Goal: Task Accomplishment & Management: Use online tool/utility

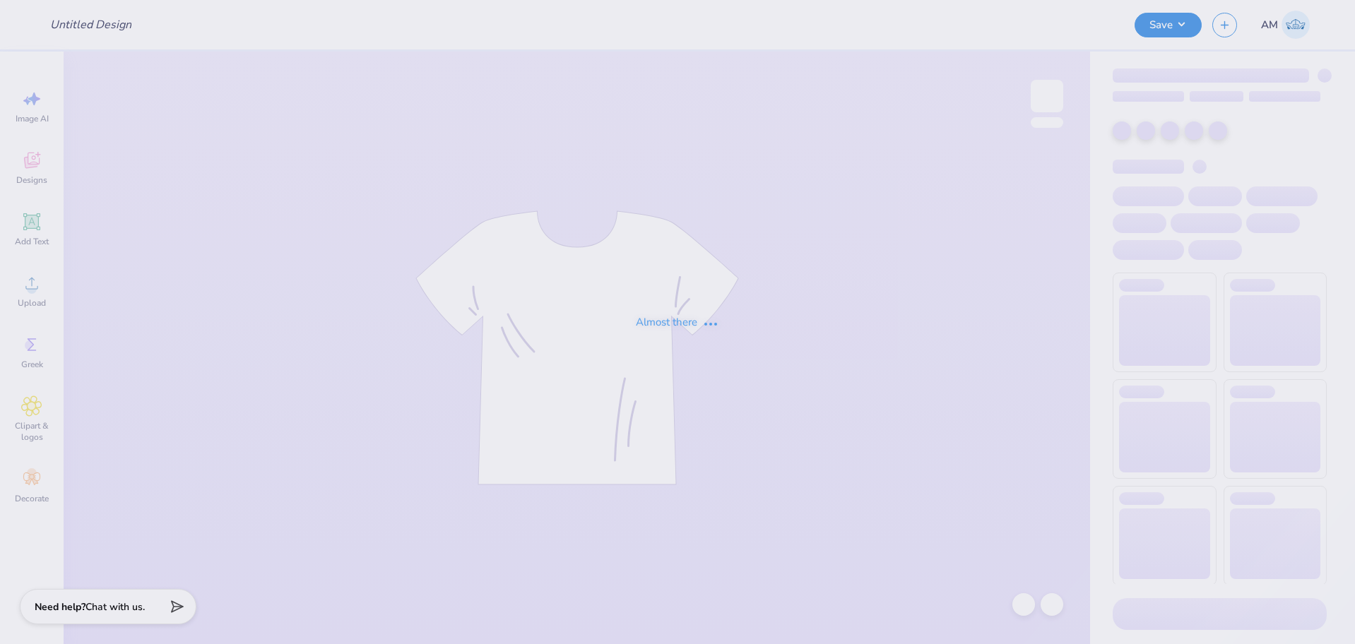
type input "Mountain Weekend - Alpha Epsilon Pi at [GEOGRAPHIC_DATA][PERSON_NAME]"
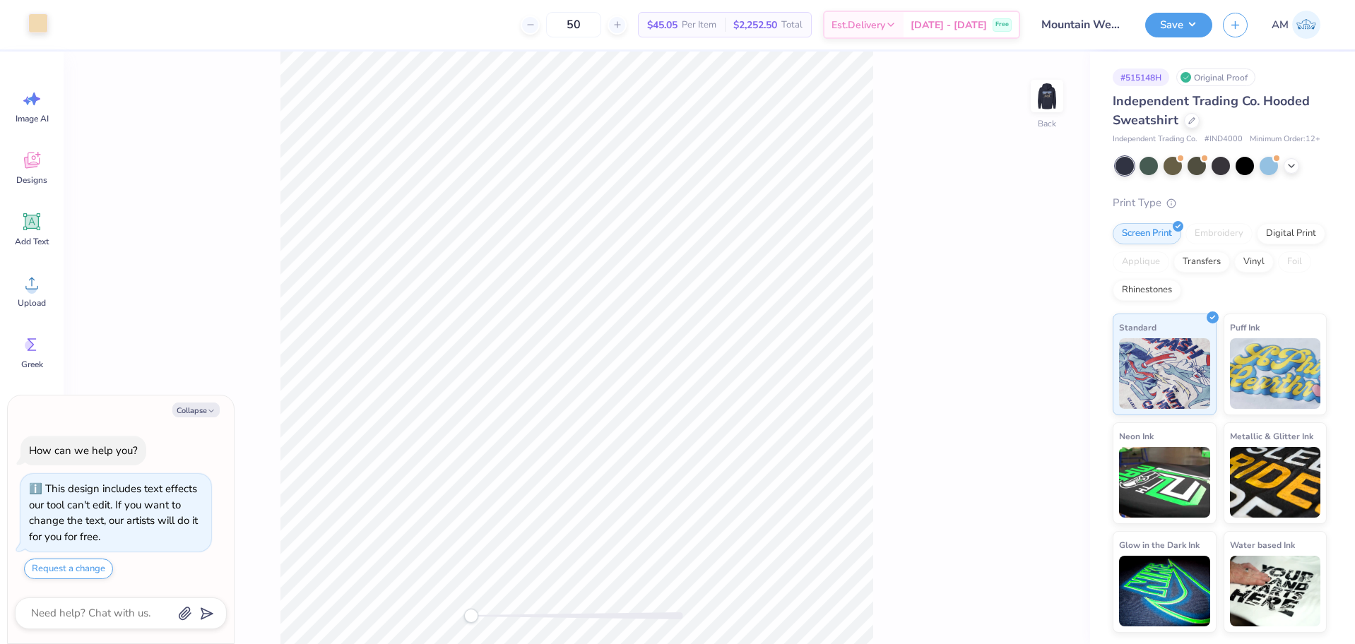
click at [37, 26] on div at bounding box center [38, 23] width 20 height 20
type textarea "x"
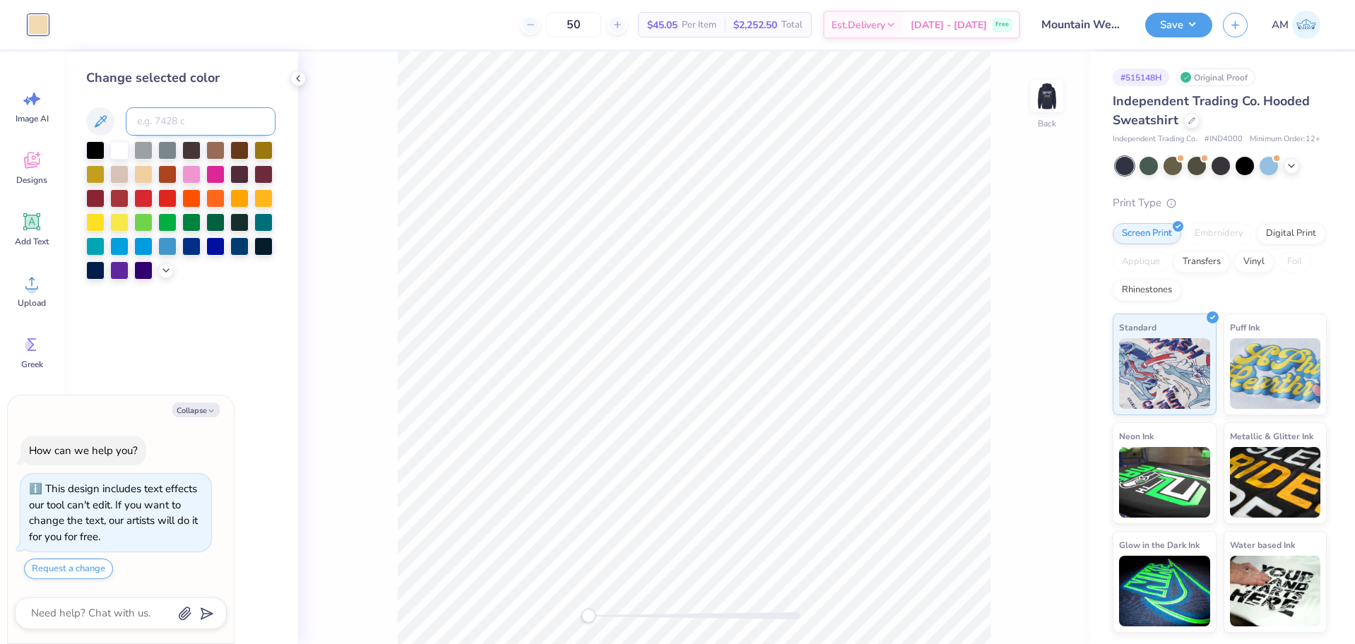
click at [173, 122] on input at bounding box center [201, 121] width 150 height 28
type input "3285"
type textarea "x"
click at [1051, 102] on img at bounding box center [1047, 96] width 57 height 57
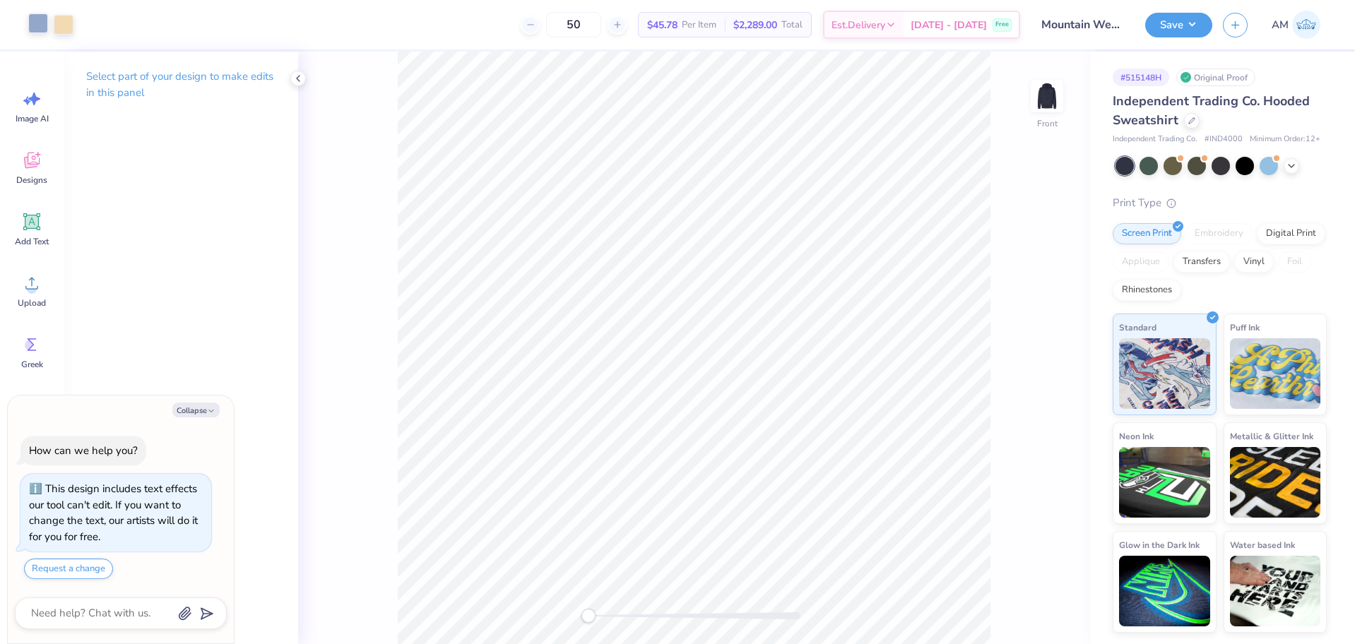
click at [35, 22] on div at bounding box center [38, 23] width 20 height 20
type textarea "x"
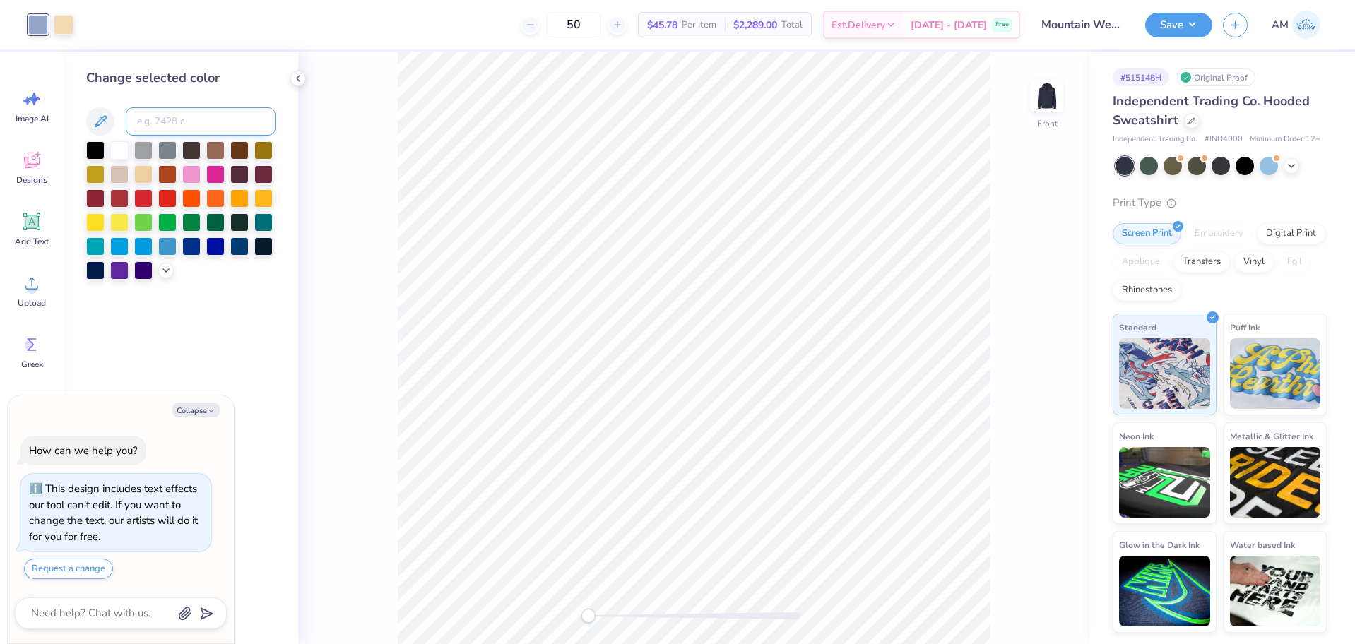
click at [199, 114] on input at bounding box center [201, 121] width 150 height 28
type input "3285"
type textarea "x"
click at [1034, 93] on img at bounding box center [1047, 96] width 57 height 57
click at [41, 32] on div at bounding box center [38, 25] width 20 height 20
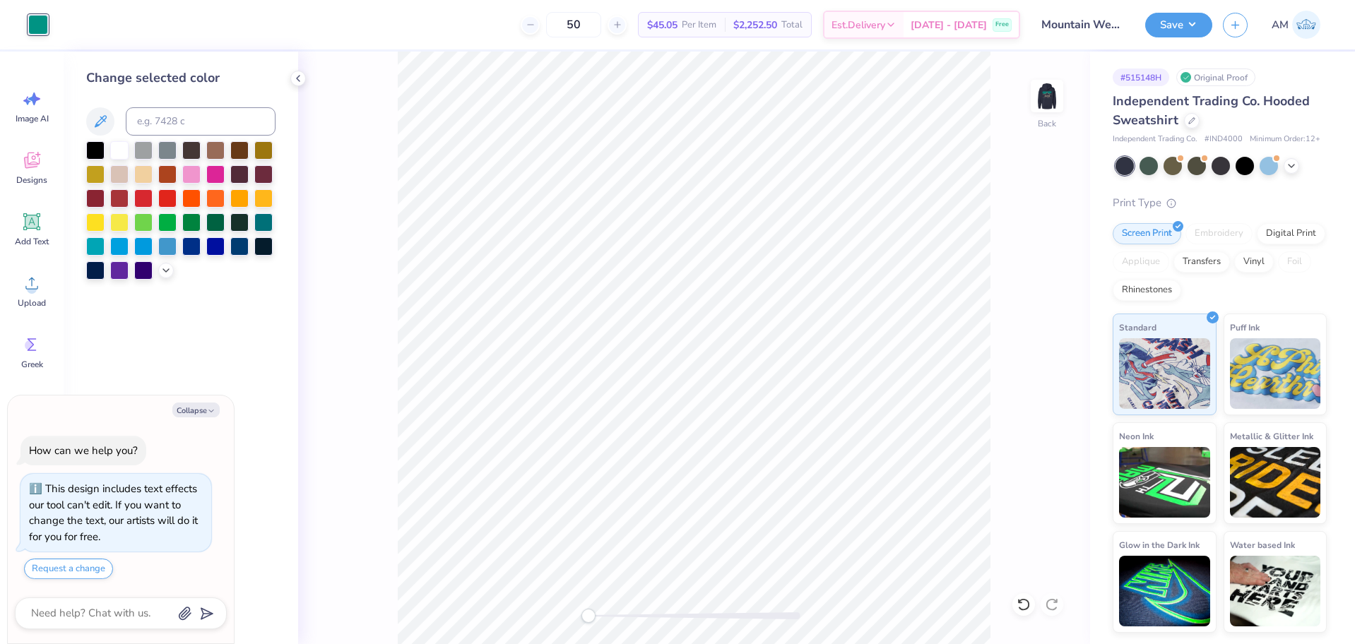
type textarea "x"
click at [156, 117] on input at bounding box center [201, 121] width 150 height 28
type input "7506"
type textarea "x"
click at [1179, 23] on button "Save" at bounding box center [1178, 23] width 67 height 25
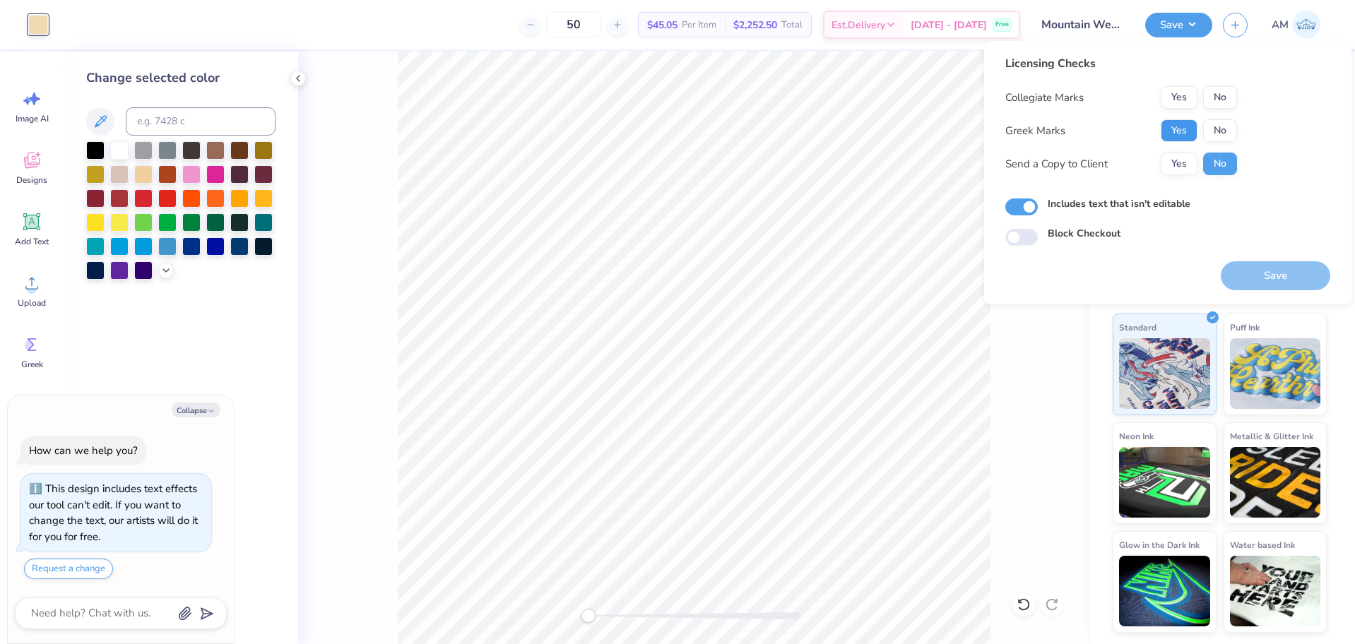
click at [1179, 131] on button "Yes" at bounding box center [1179, 130] width 37 height 23
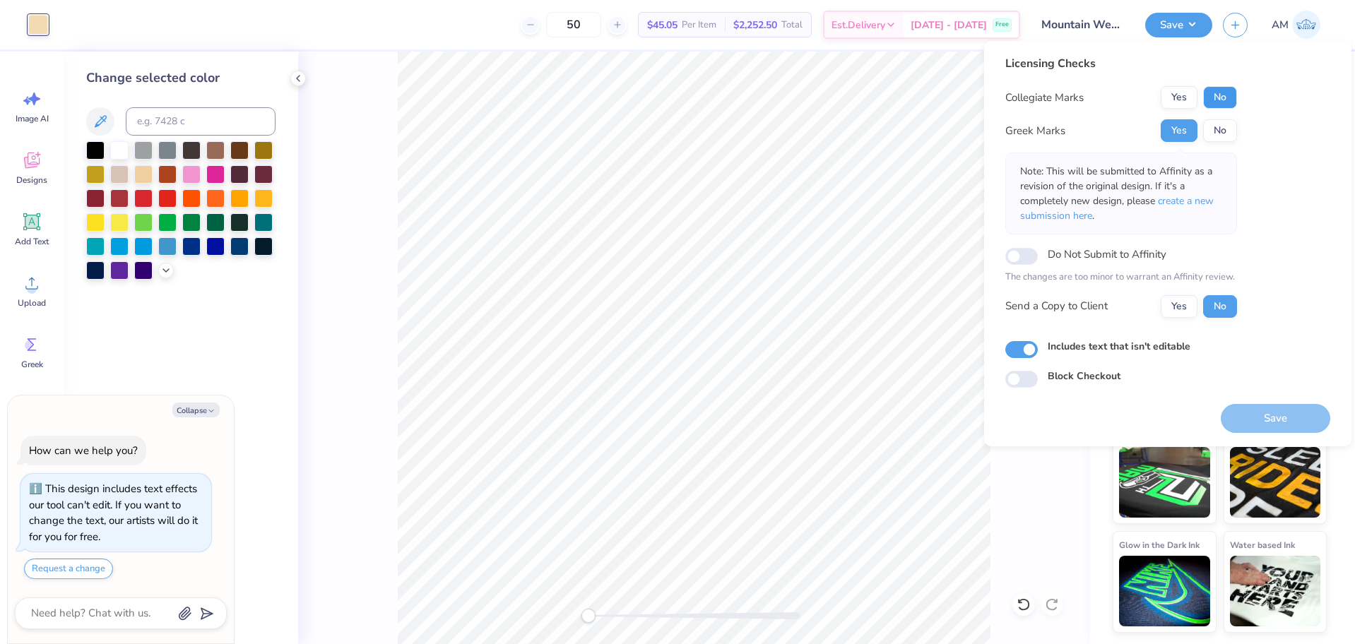
click at [1222, 104] on button "No" at bounding box center [1220, 97] width 34 height 23
click at [1184, 302] on button "Yes" at bounding box center [1179, 306] width 37 height 23
click at [1264, 413] on button "Save" at bounding box center [1276, 418] width 110 height 29
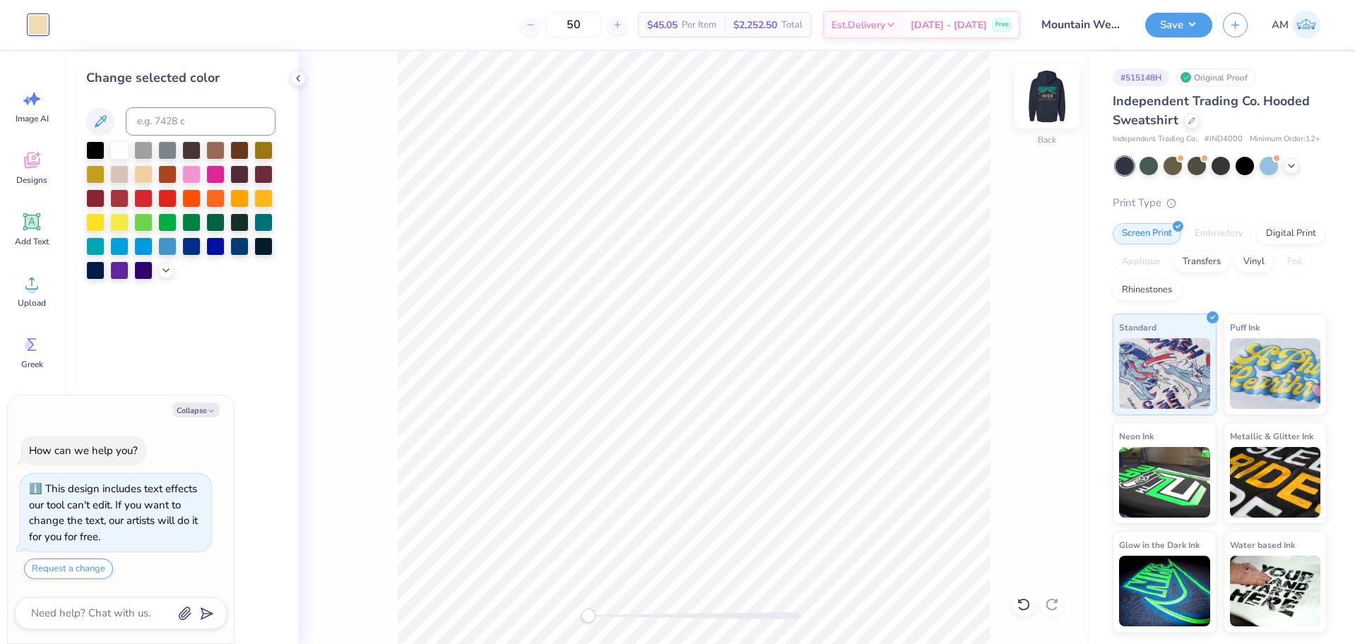
click at [1047, 102] on img at bounding box center [1047, 96] width 57 height 57
type textarea "x"
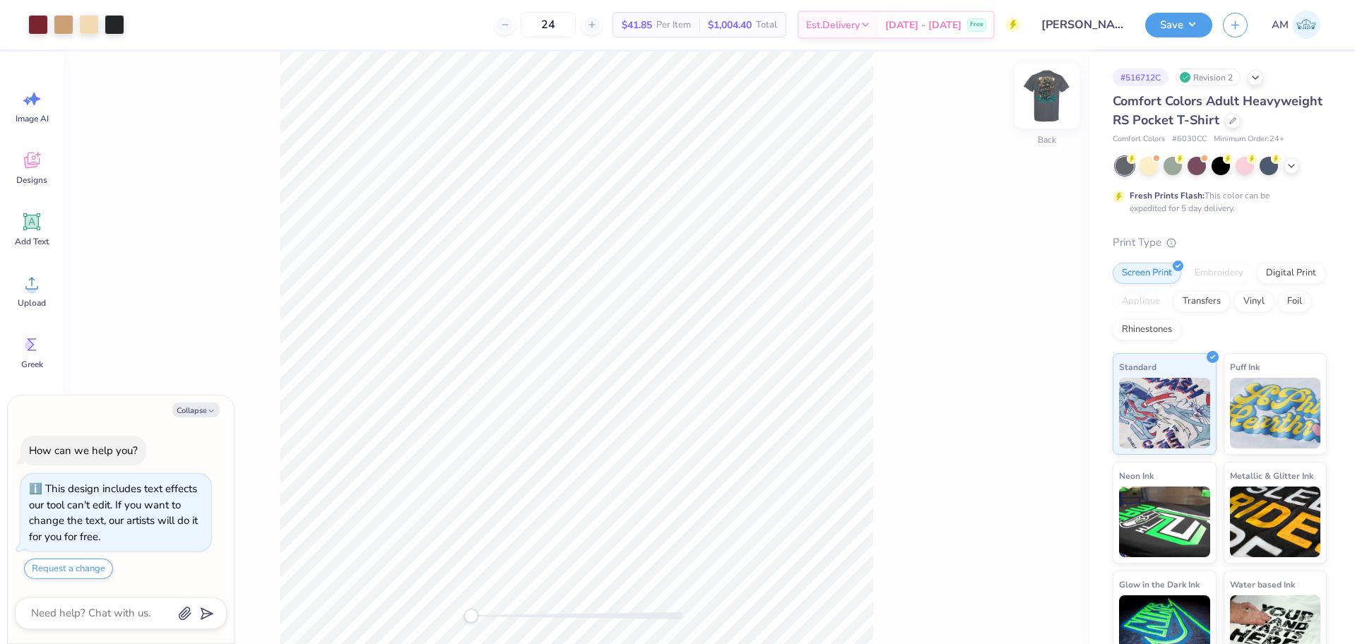
click at [1043, 95] on img at bounding box center [1047, 96] width 57 height 57
type textarea "x"
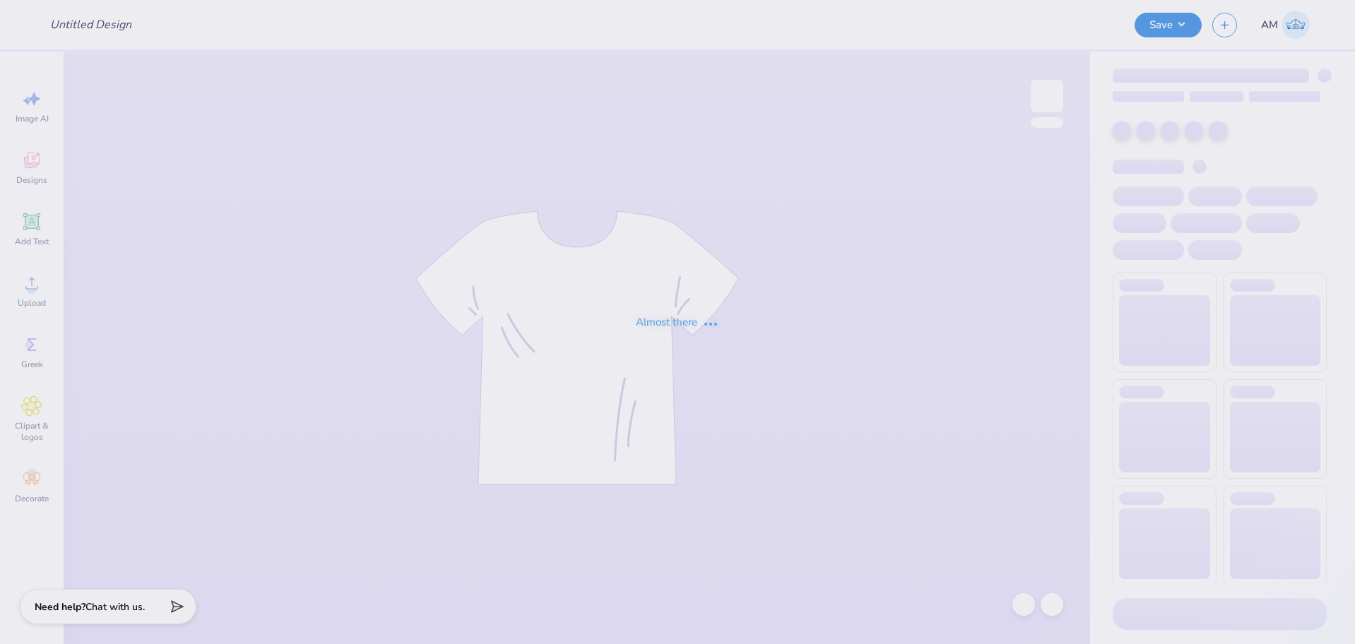
type input "Epsilon Eta Merch"
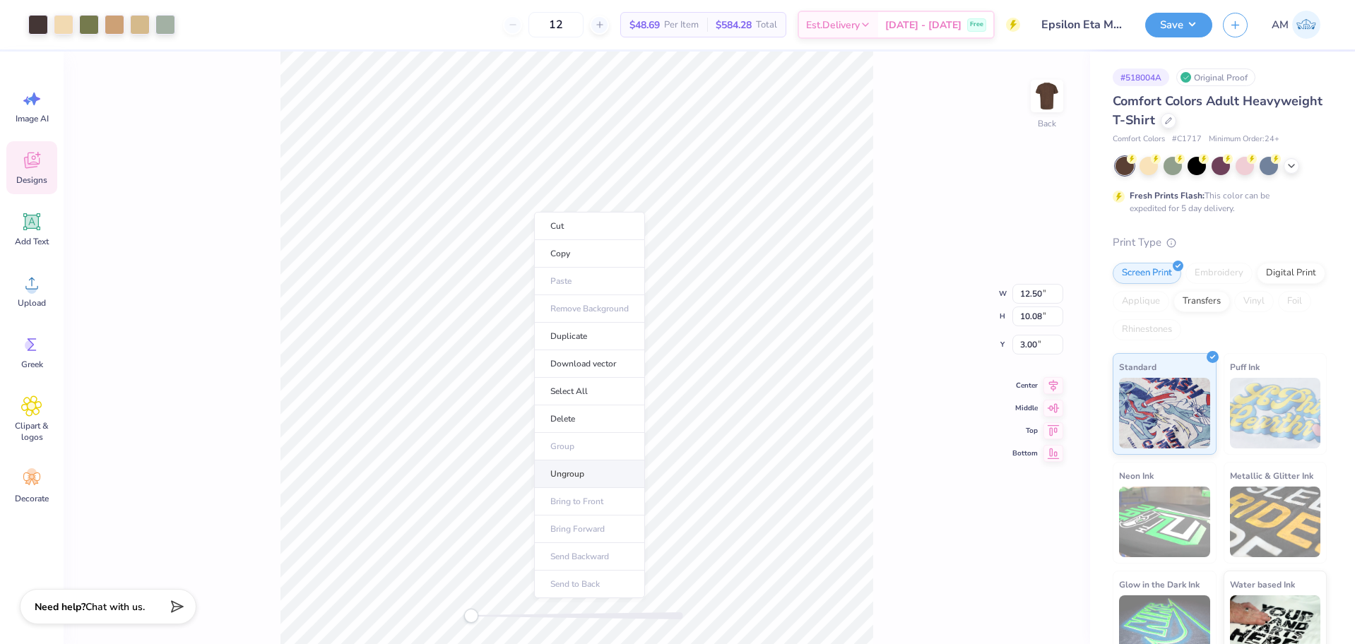
click at [567, 476] on li "Ungroup" at bounding box center [589, 475] width 111 height 28
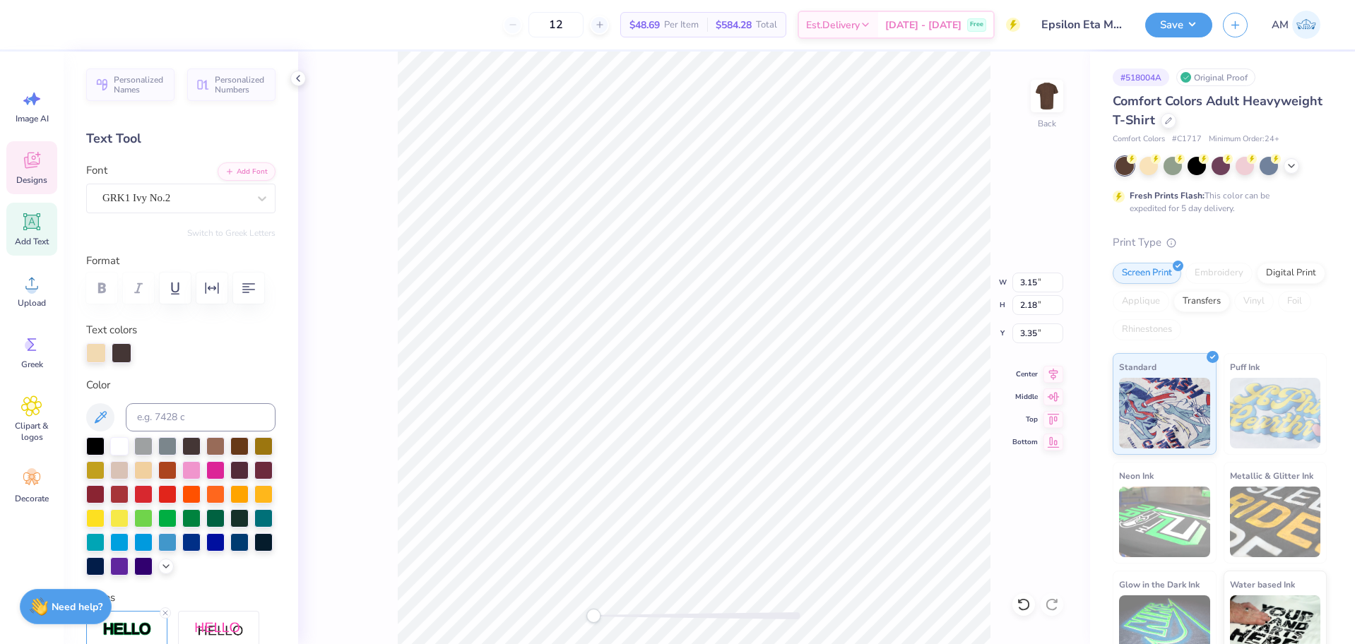
scroll to position [12, 2]
type textarea "EH"
click at [1201, 23] on button "Save" at bounding box center [1178, 23] width 67 height 25
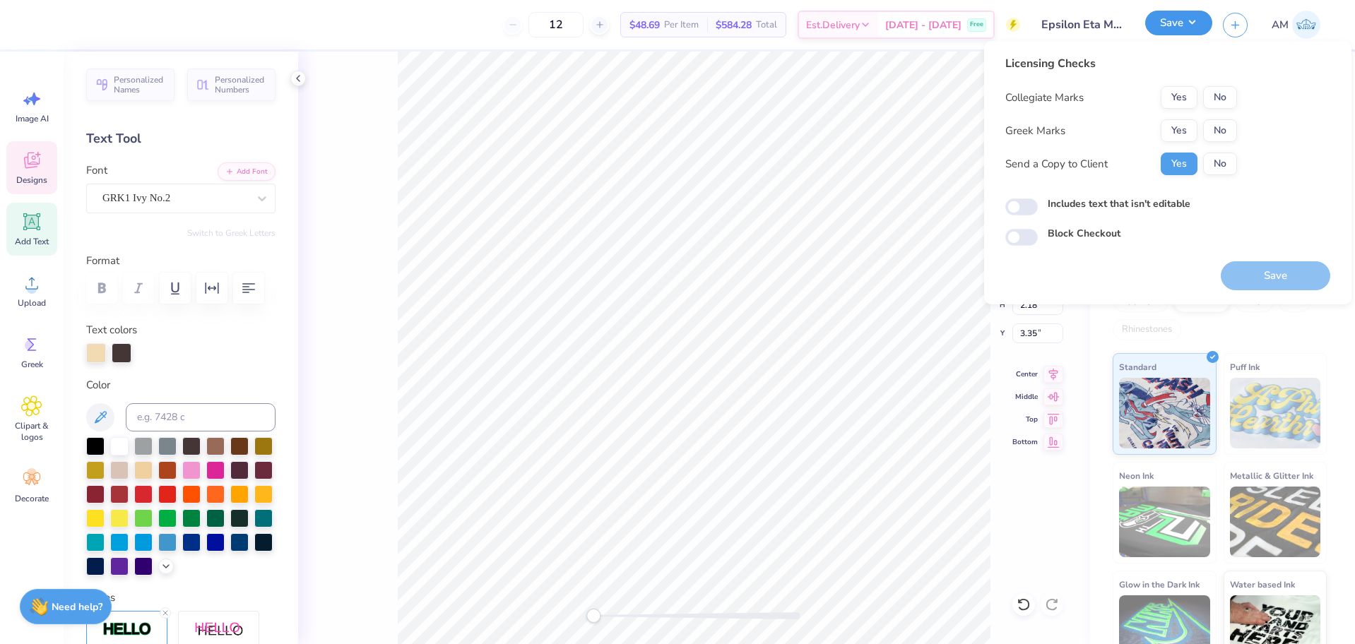
click at [1189, 24] on button "Save" at bounding box center [1178, 23] width 67 height 25
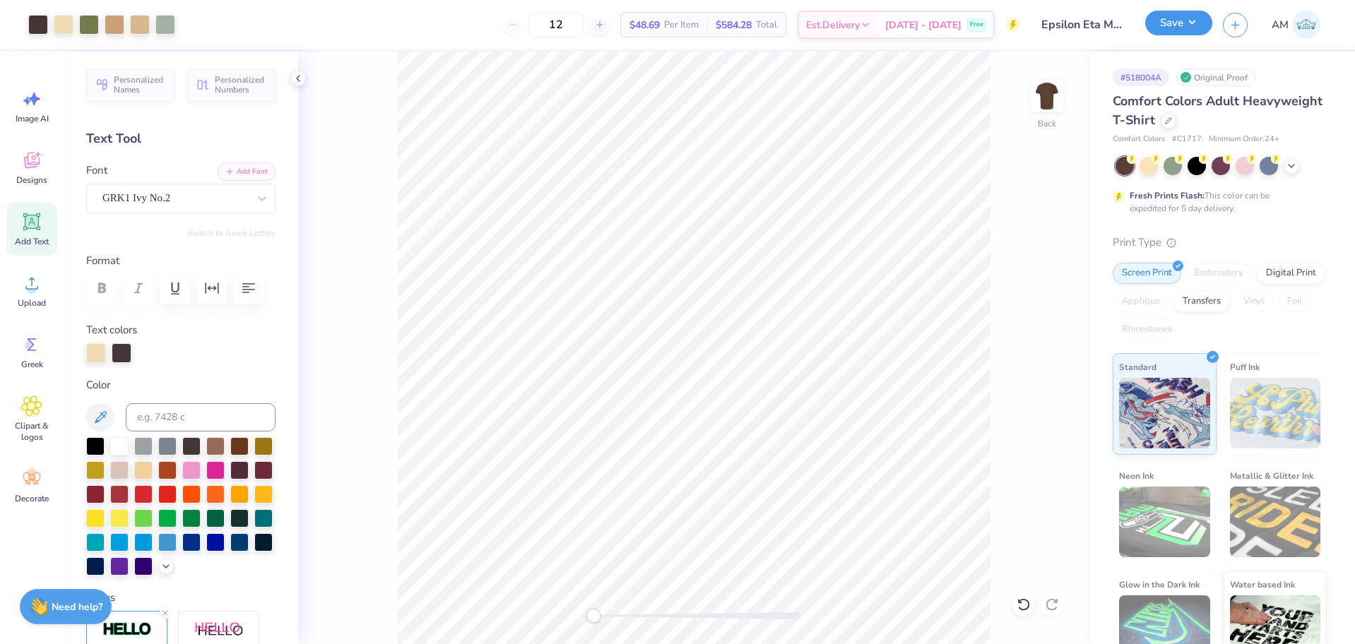
click at [1173, 19] on button "Save" at bounding box center [1178, 23] width 67 height 25
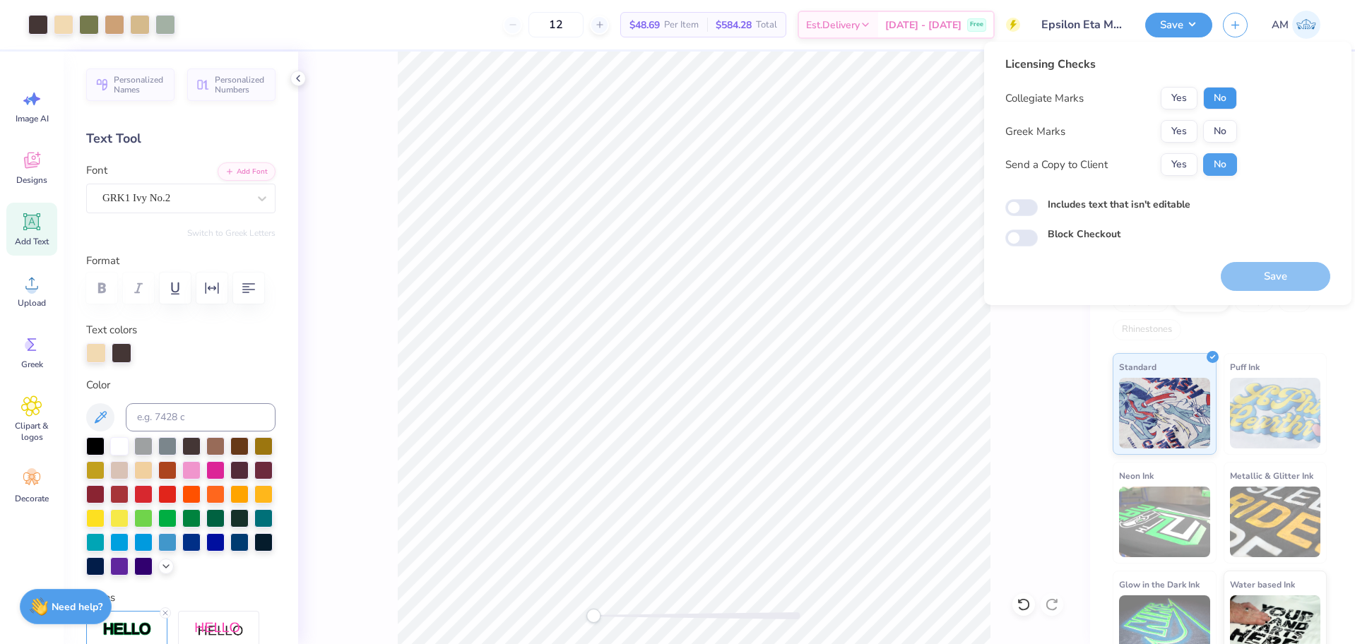
click at [1224, 98] on button "No" at bounding box center [1220, 98] width 34 height 23
click at [1212, 133] on button "No" at bounding box center [1220, 131] width 34 height 23
click at [1171, 162] on button "Yes" at bounding box center [1179, 164] width 37 height 23
click at [1268, 283] on button "Save" at bounding box center [1276, 276] width 110 height 29
click at [295, 80] on icon at bounding box center [298, 78] width 11 height 11
